Goal: Information Seeking & Learning: Learn about a topic

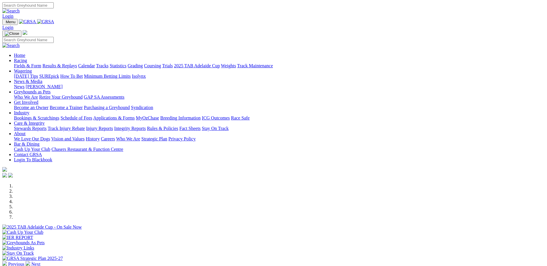
scroll to position [145, 0]
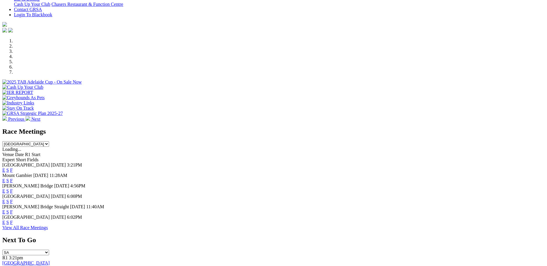
click at [13, 168] on link "F" at bounding box center [11, 170] width 3 height 5
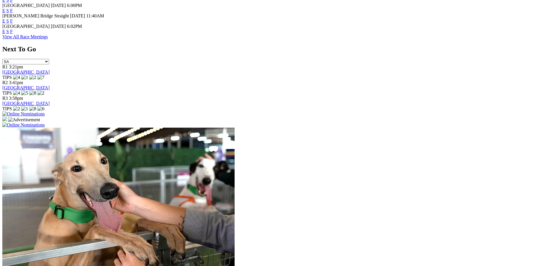
scroll to position [436, 0]
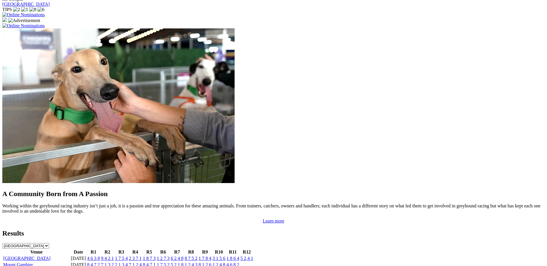
click at [70, 266] on link "Murray Bridge Straight" at bounding box center [36, 271] width 67 height 5
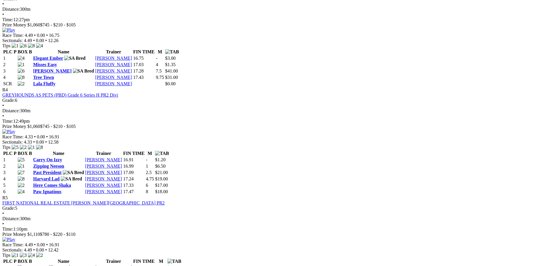
scroll to position [610, 0]
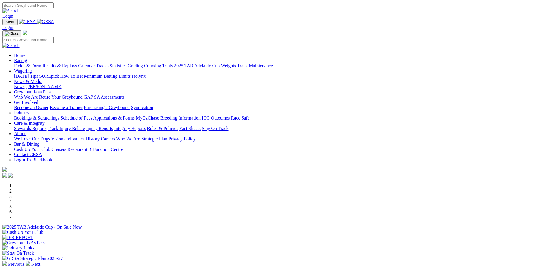
scroll to position [436, 0]
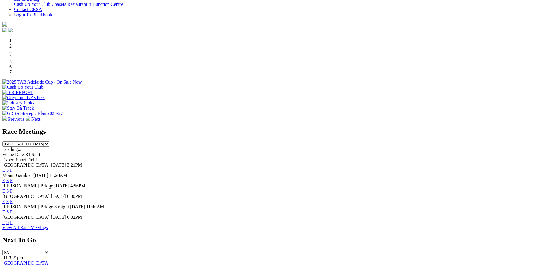
click at [13, 199] on link "F" at bounding box center [11, 201] width 3 height 5
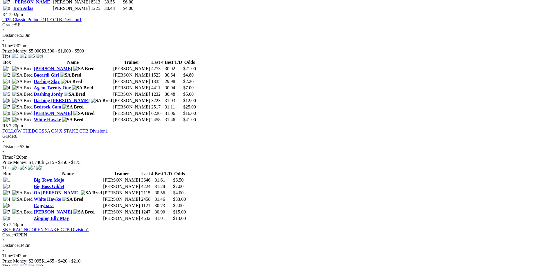
scroll to position [755, 0]
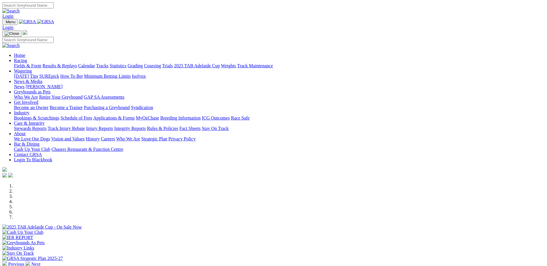
scroll to position [145, 0]
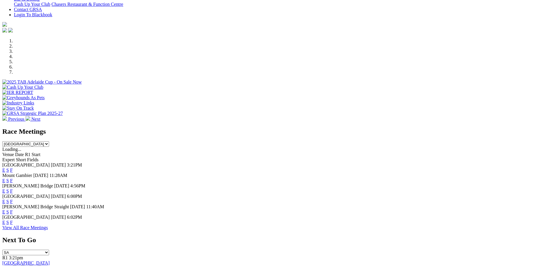
click at [13, 223] on link "F" at bounding box center [11, 222] width 3 height 5
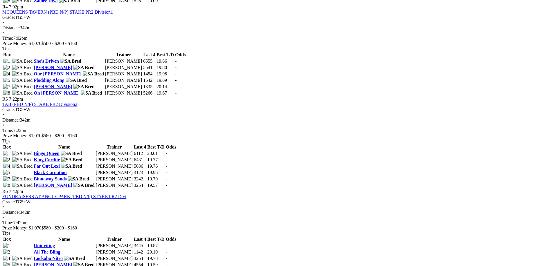
scroll to position [813, 0]
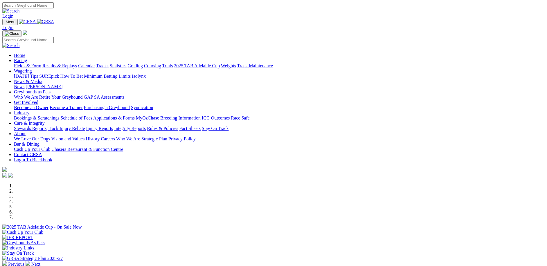
scroll to position [145, 0]
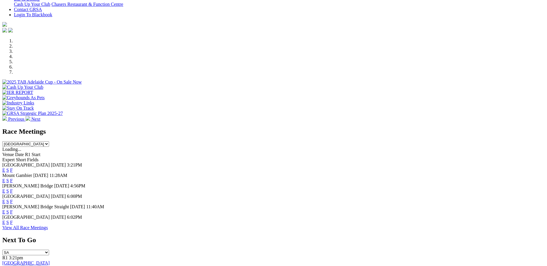
click at [13, 210] on link "F" at bounding box center [11, 212] width 3 height 5
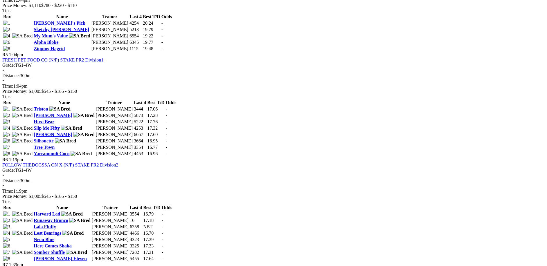
scroll to position [697, 0]
